Goal: Contribute content

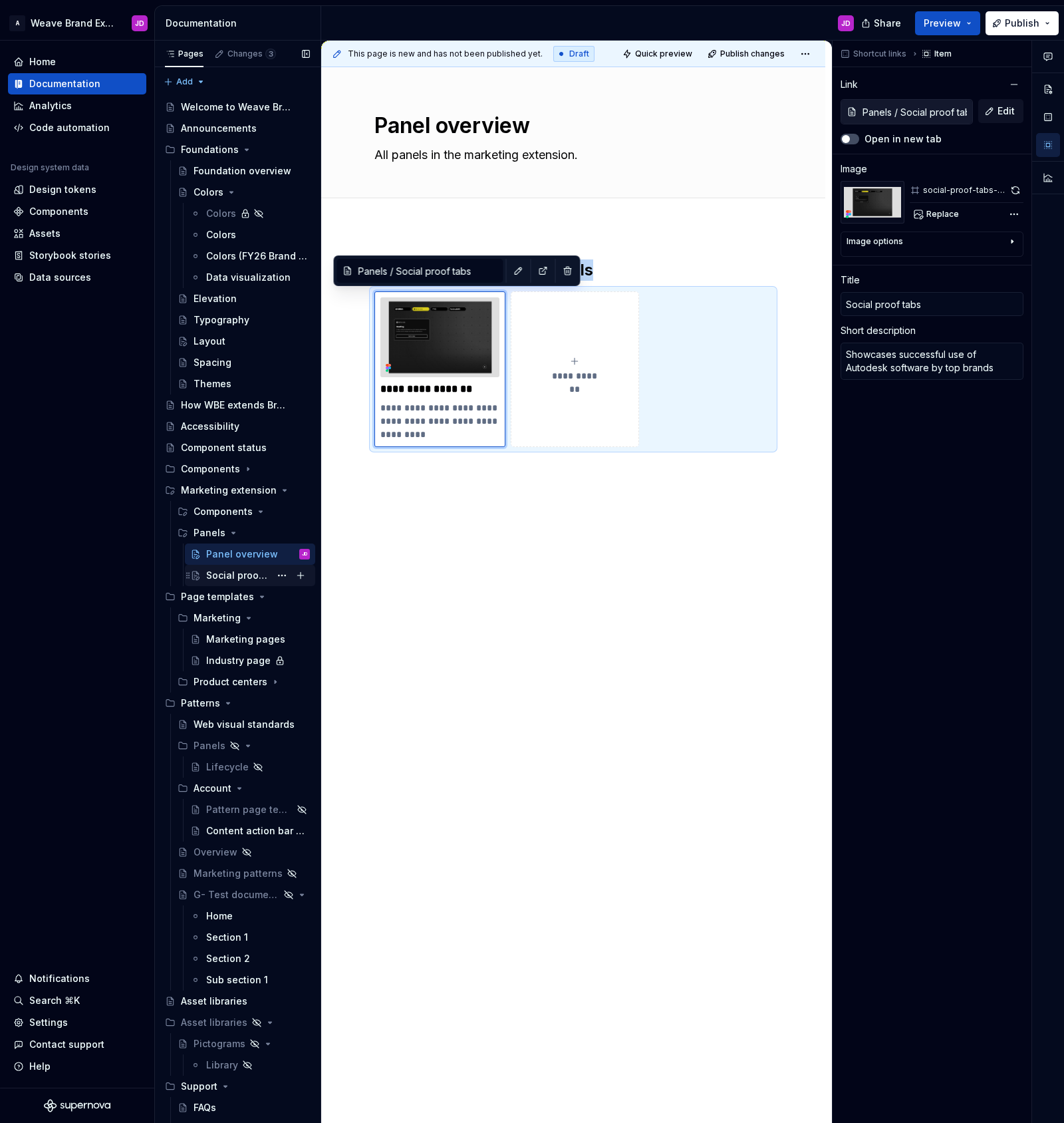
click at [238, 576] on div "Social proof tabs" at bounding box center [238, 576] width 64 height 13
type textarea "*"
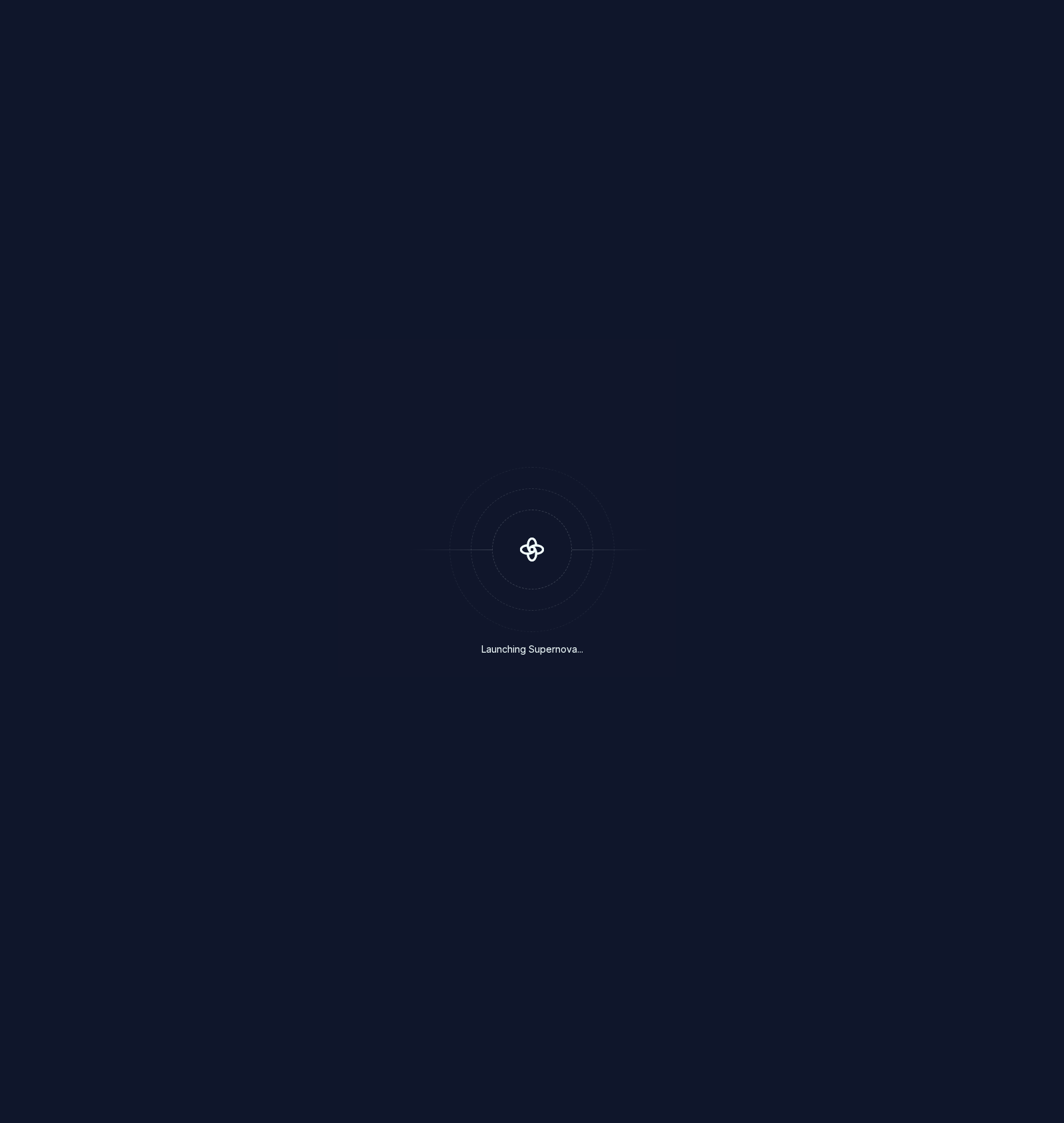
click at [245, 579] on div "Launching Supernova..." at bounding box center [532, 561] width 1064 height 1123
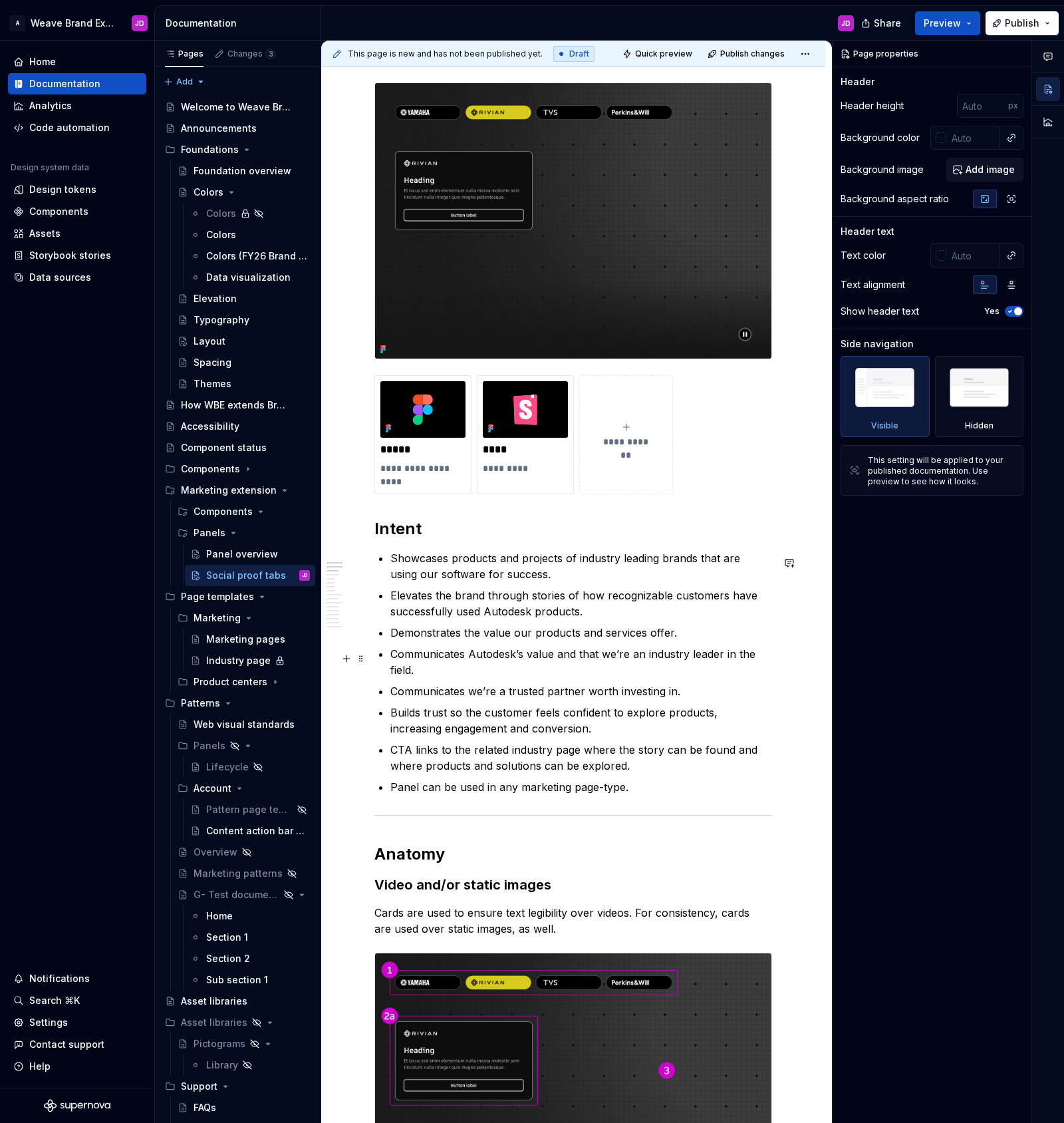
scroll to position [205, 0]
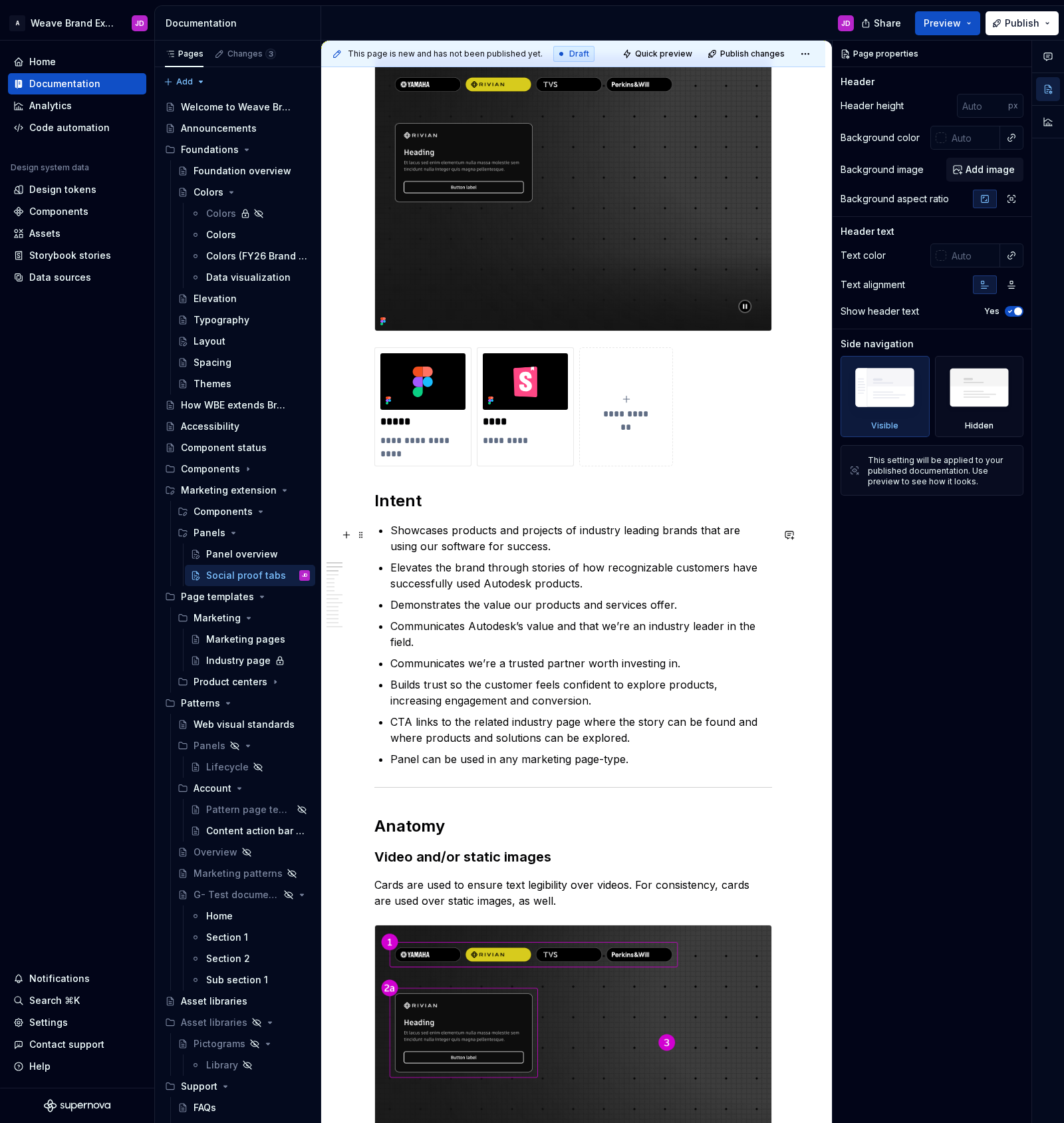
type textarea "*"
